Goal: Check status: Check status

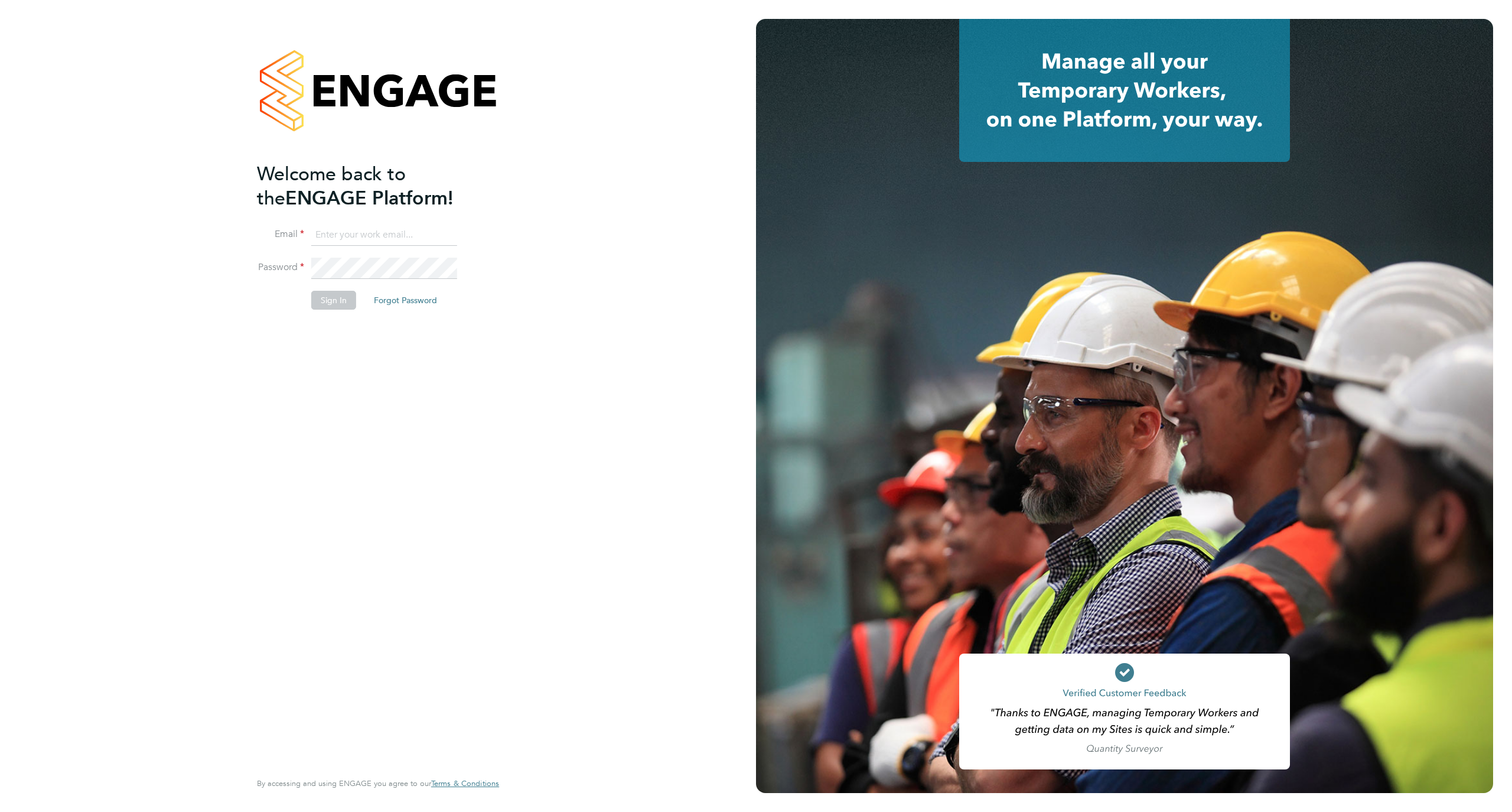
type input "[EMAIL_ADDRESS][DOMAIN_NAME]"
click at [343, 295] on button "Sign In" at bounding box center [333, 300] width 45 height 19
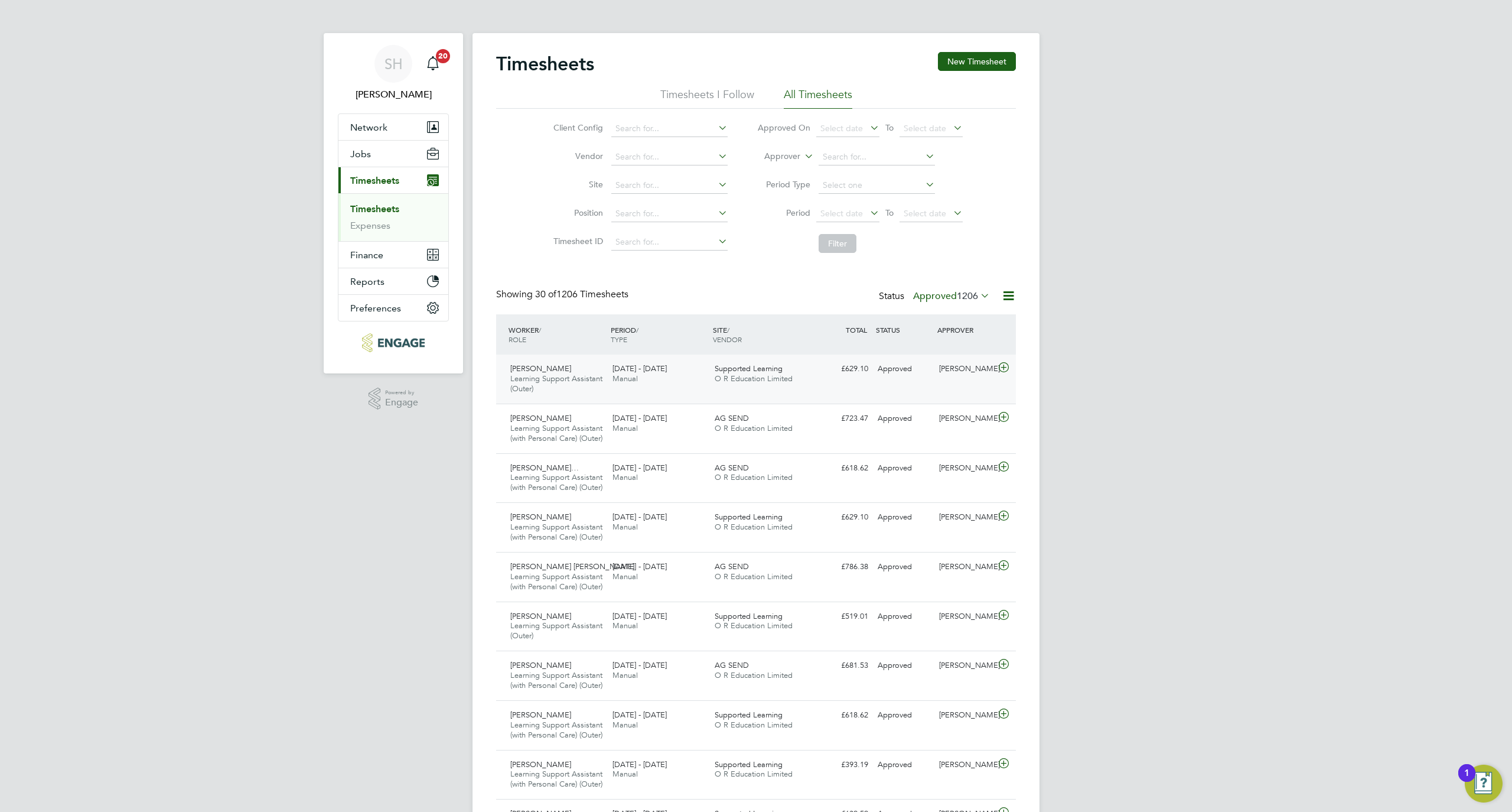
click at [734, 395] on div "Nana Yaw Oduro Learning Support Assistant (Outer) 22 - 28 Sep 2025 22 - 28 Sep …" at bounding box center [756, 379] width 520 height 49
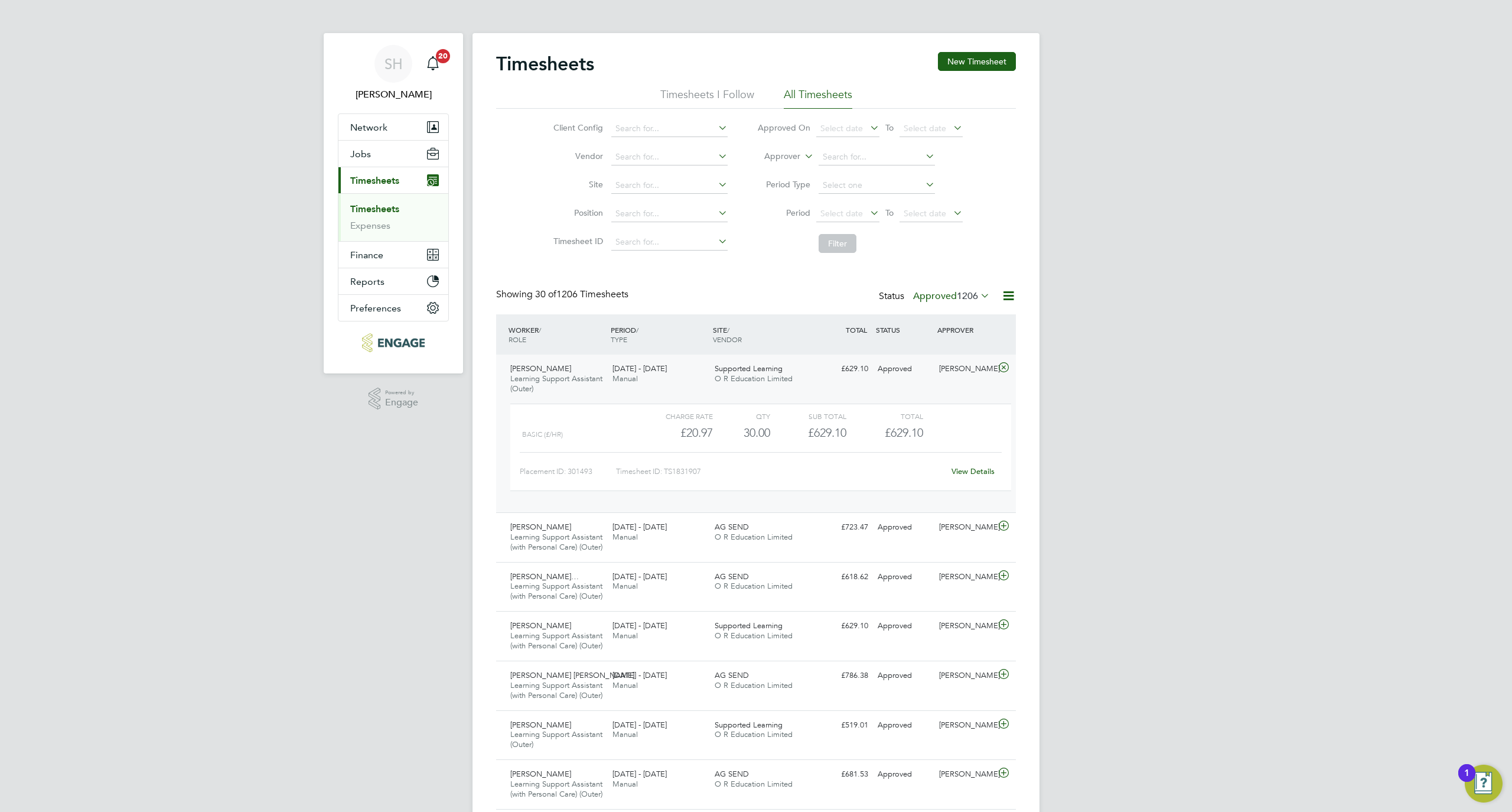
click at [956, 476] on link "View Details" at bounding box center [973, 471] width 43 height 10
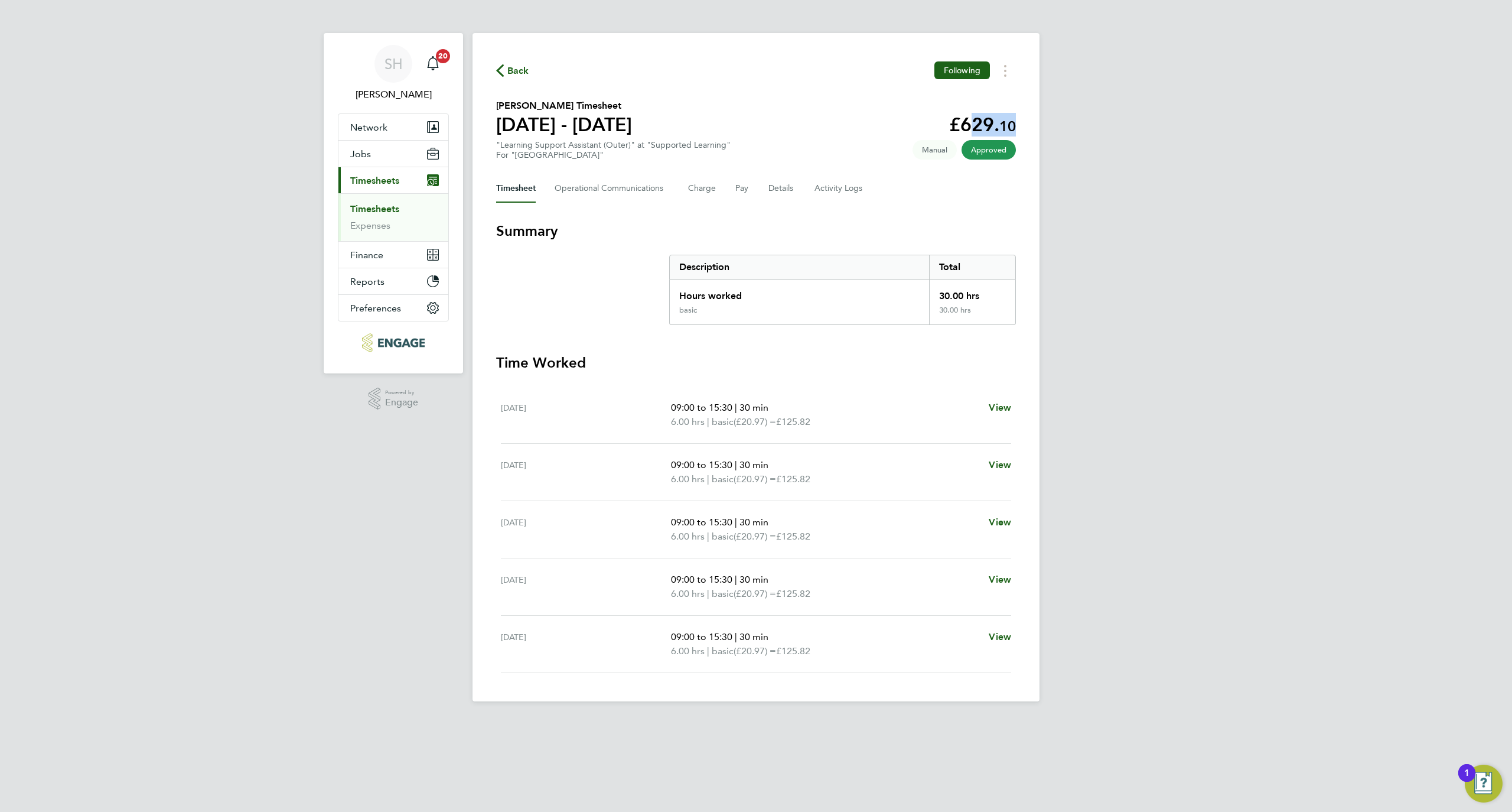
drag, startPoint x: 961, startPoint y: 124, endPoint x: 1055, endPoint y: 124, distance: 94.0
click at [1055, 124] on div "SH Stacey Huntley Notifications 20 Applications: Network Businesses Sites Worke…" at bounding box center [756, 360] width 1512 height 720
copy app-decimal "629. 10"
